Goal: Task Accomplishment & Management: Complete application form

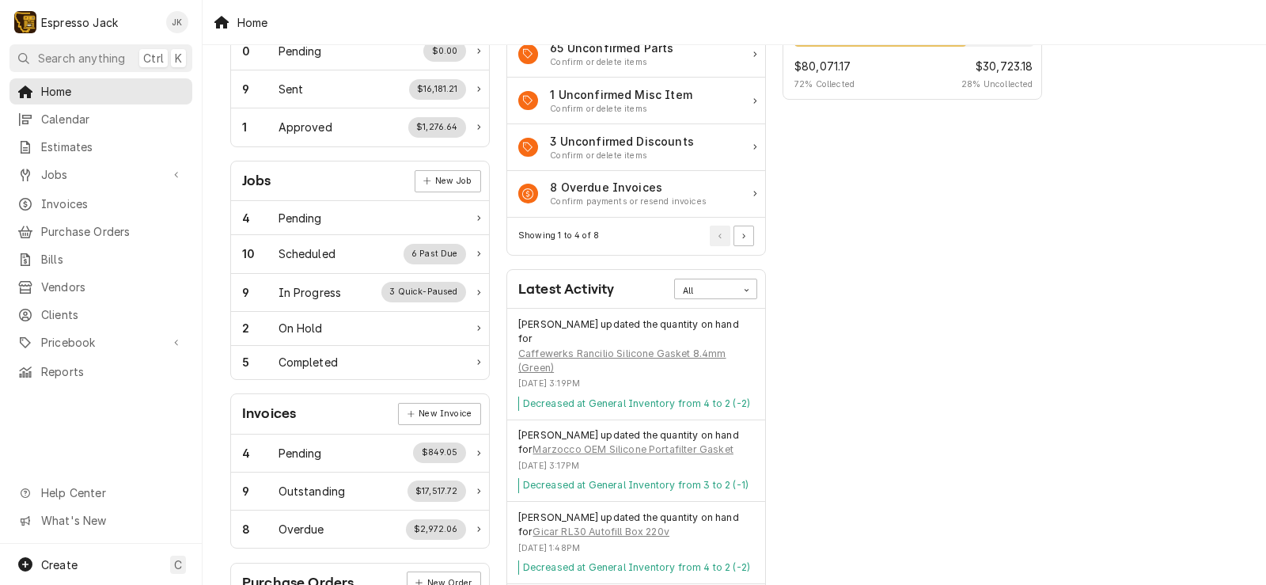
scroll to position [95, 0]
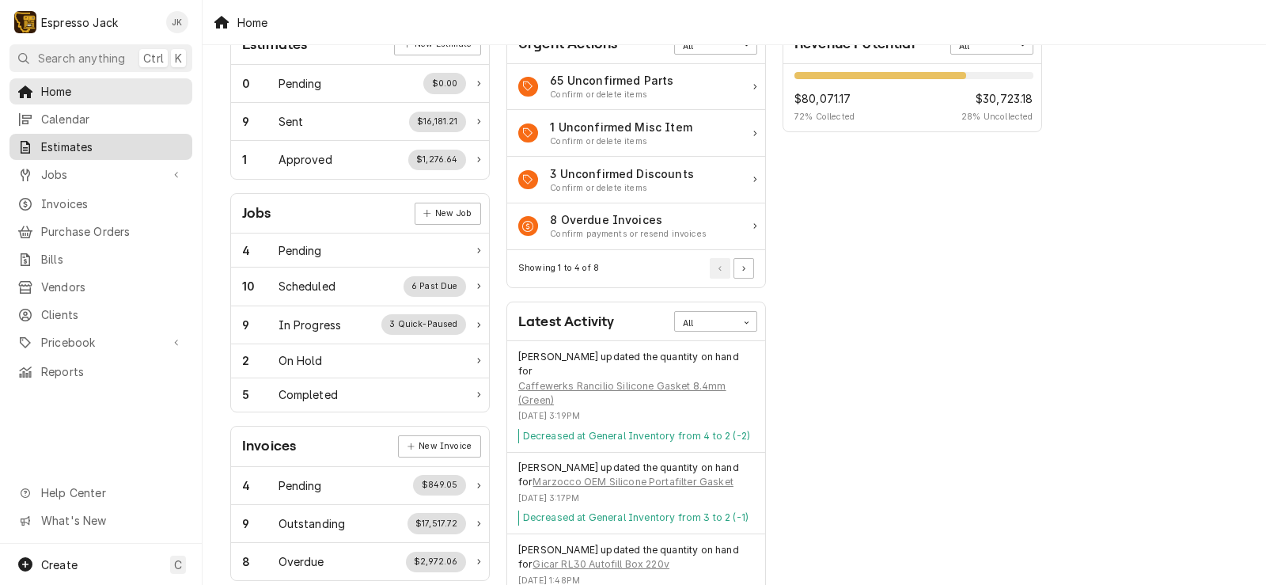
click at [78, 142] on span "Estimates" at bounding box center [112, 147] width 143 height 17
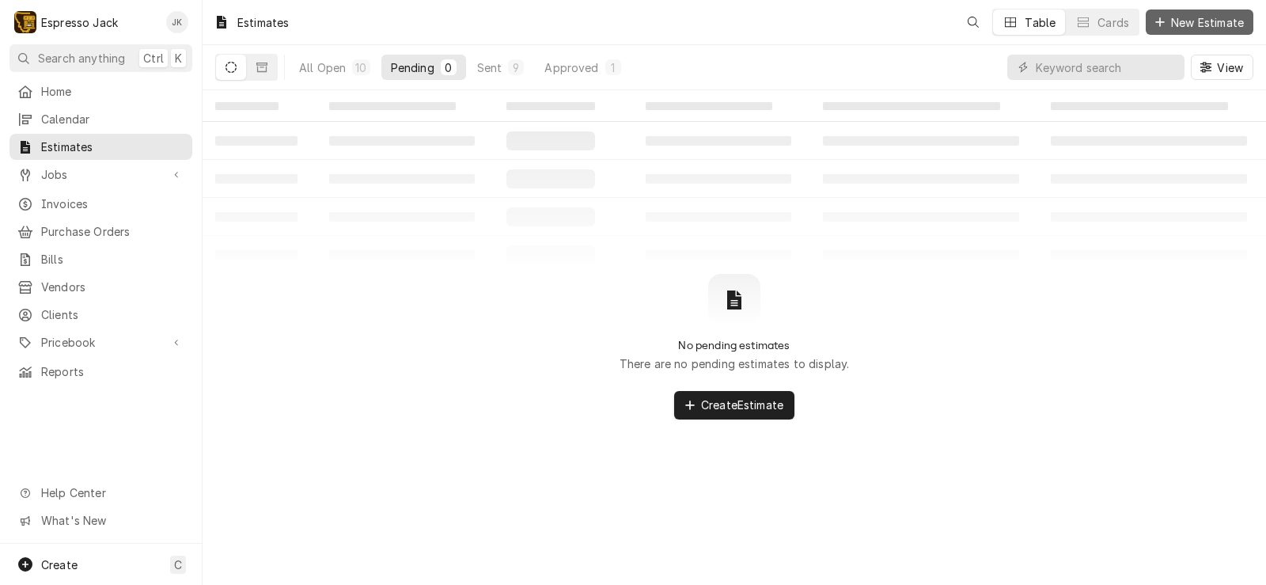
click at [1185, 28] on span "New Estimate" at bounding box center [1207, 22] width 79 height 17
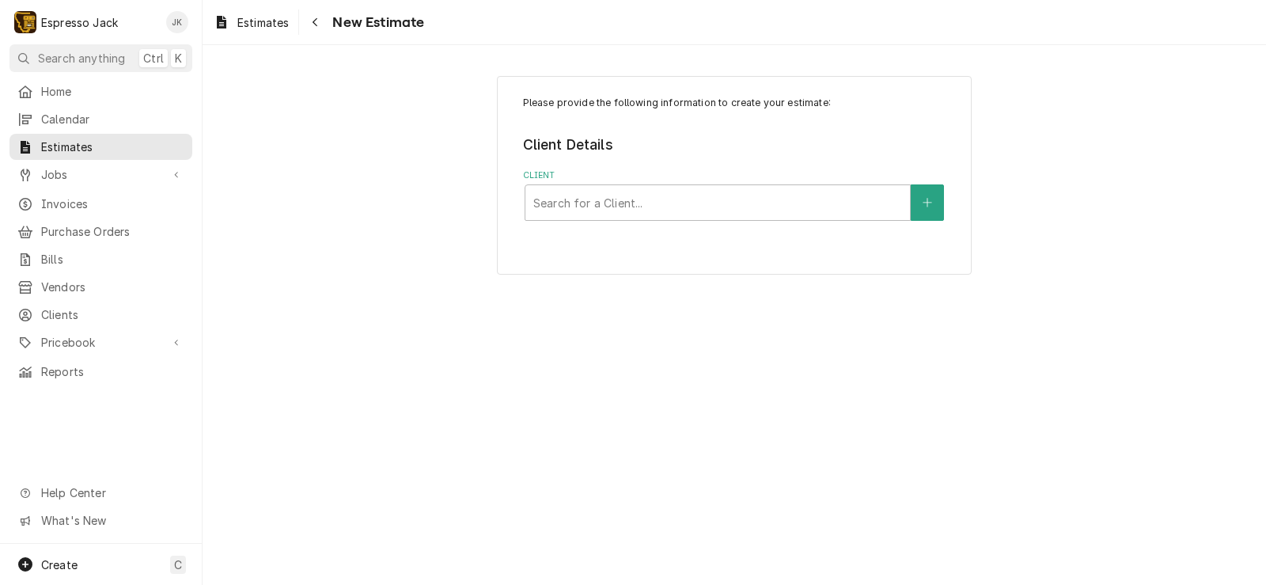
click at [653, 176] on label "Client" at bounding box center [734, 175] width 423 height 13
click at [636, 200] on div "Client" at bounding box center [718, 202] width 369 height 28
click at [925, 199] on icon "Create New Client" at bounding box center [927, 202] width 9 height 11
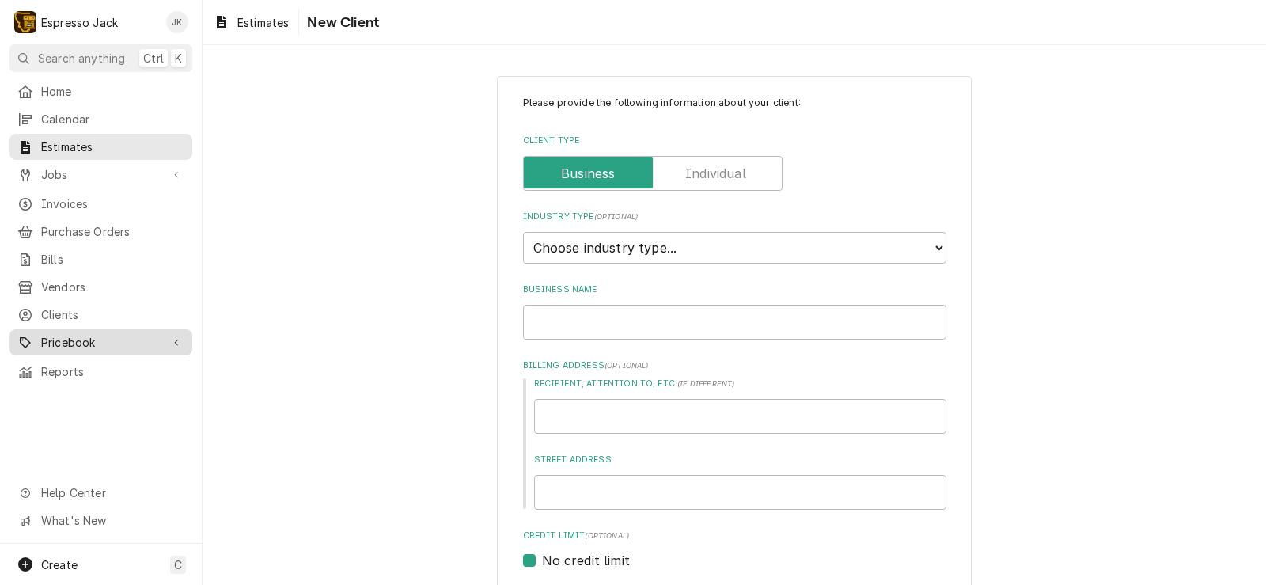
click at [68, 334] on span "Pricebook" at bounding box center [101, 342] width 120 height 17
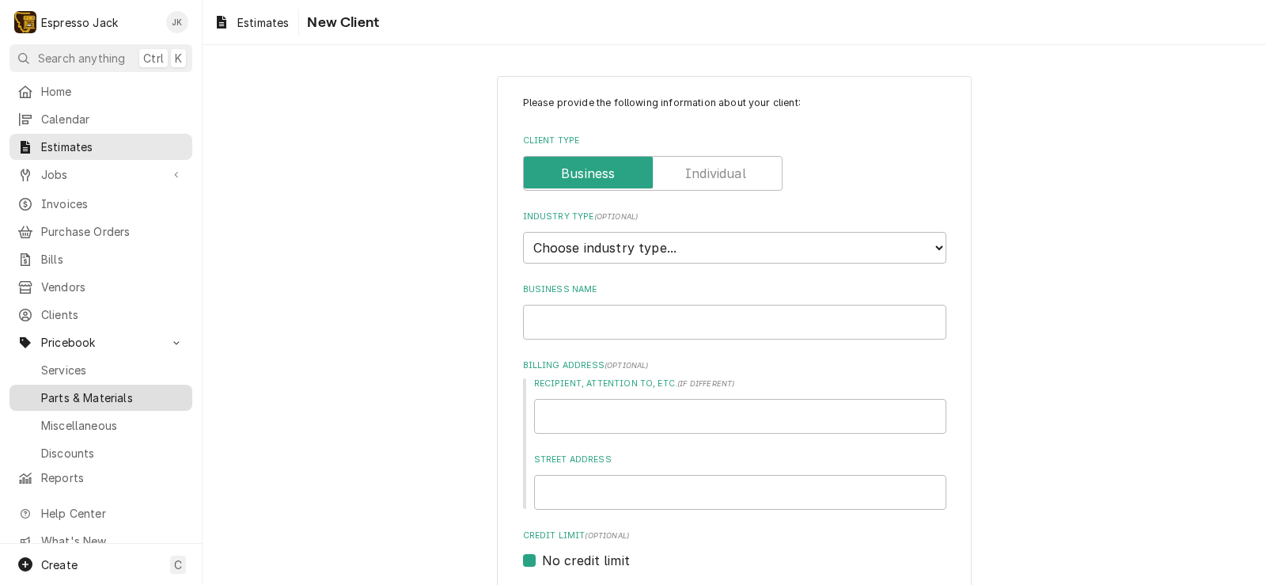
click at [93, 389] on span "Parts & Materials" at bounding box center [112, 397] width 143 height 17
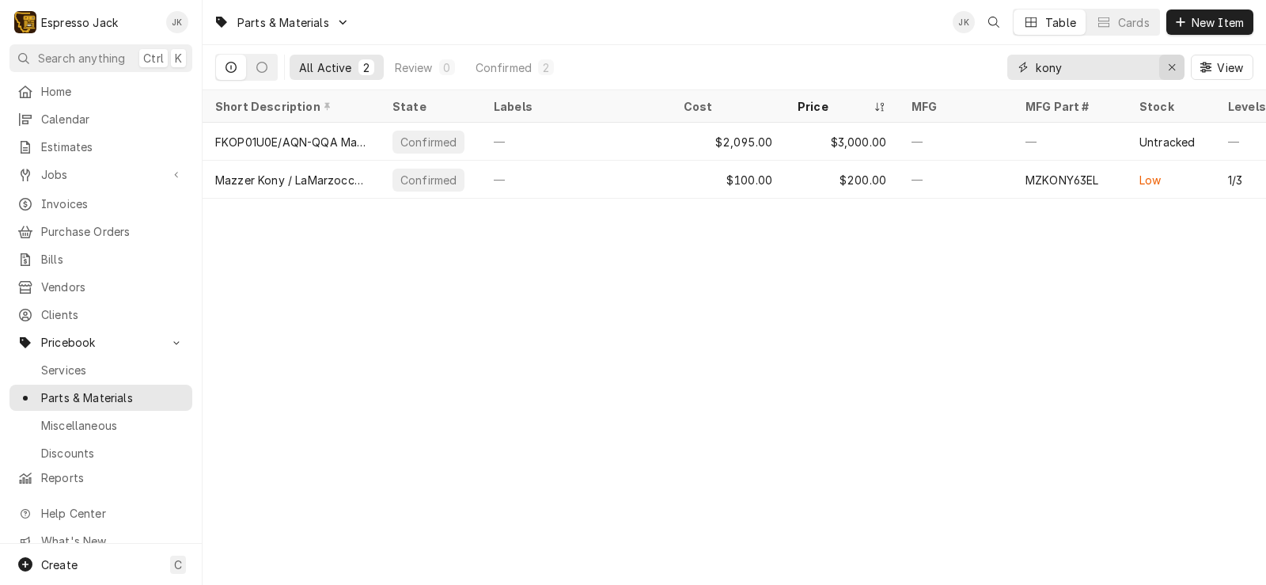
click at [1172, 64] on icon "Erase input" at bounding box center [1172, 67] width 9 height 11
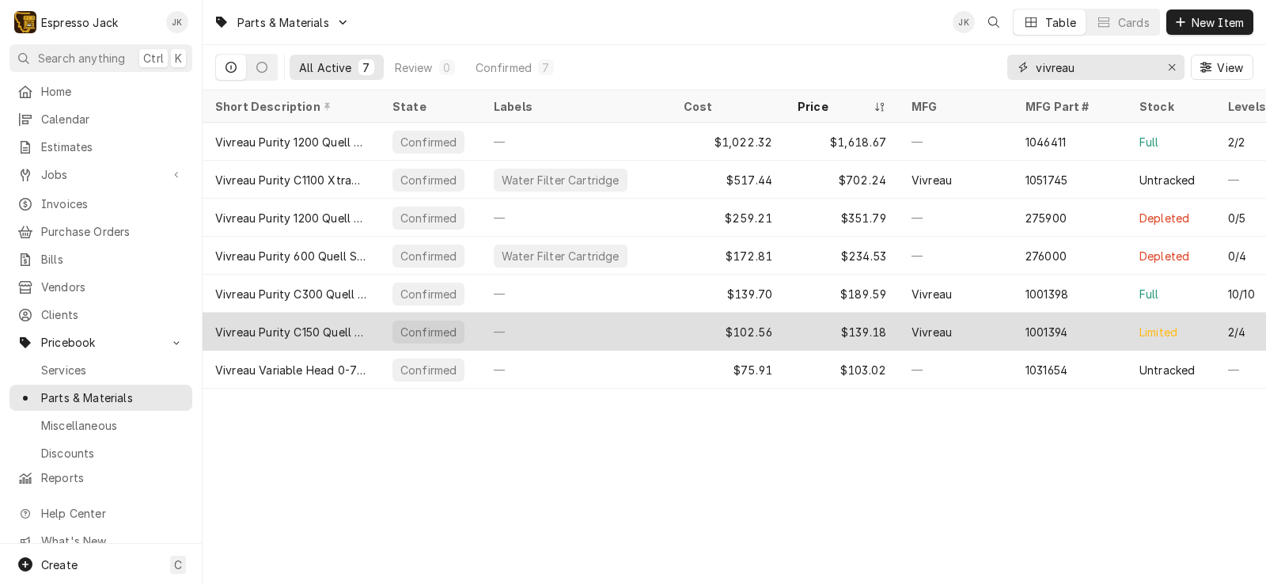
type input "vivreau"
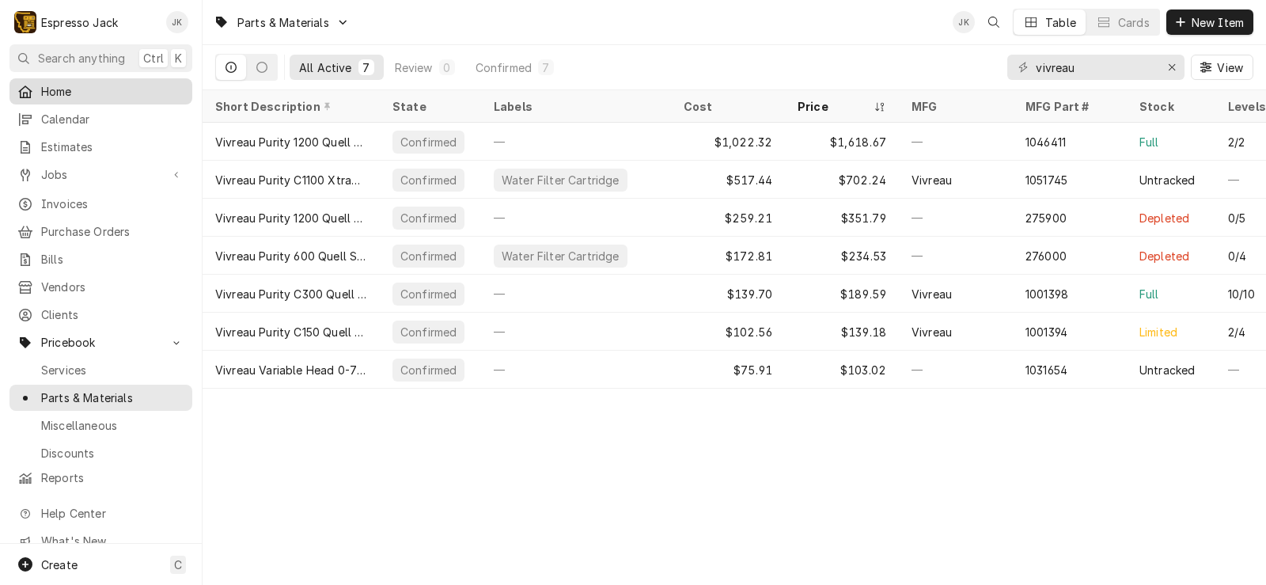
click at [47, 98] on link "Home" at bounding box center [100, 91] width 183 height 26
